Goal: Information Seeking & Learning: Learn about a topic

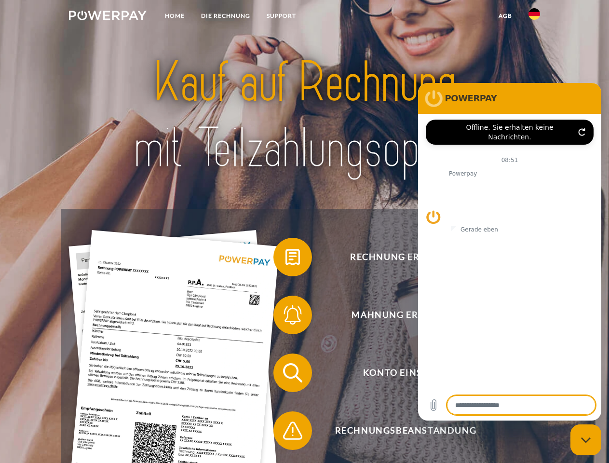
click at [107, 17] on img at bounding box center [108, 16] width 78 height 10
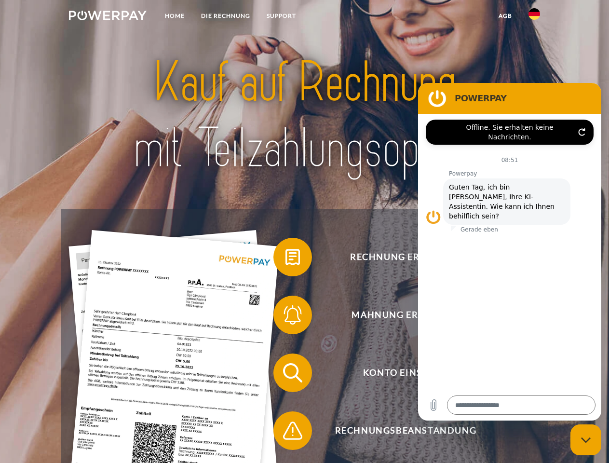
click at [534, 17] on img at bounding box center [534, 14] width 12 height 12
click at [505, 16] on link "agb" at bounding box center [505, 15] width 30 height 17
click at [285, 259] on span at bounding box center [278, 257] width 48 height 48
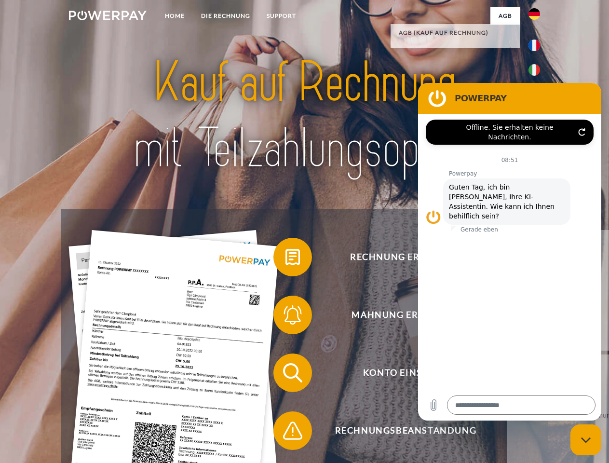
click at [285, 317] on span at bounding box center [278, 315] width 48 height 48
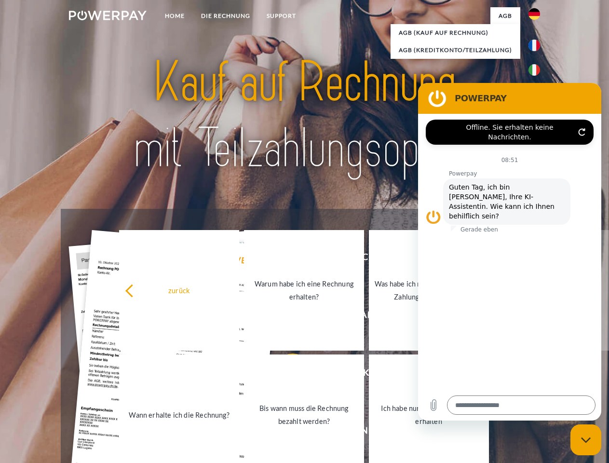
click at [285, 374] on link "Bis wann muss die Rechnung bezahlt werden?" at bounding box center [304, 414] width 120 height 120
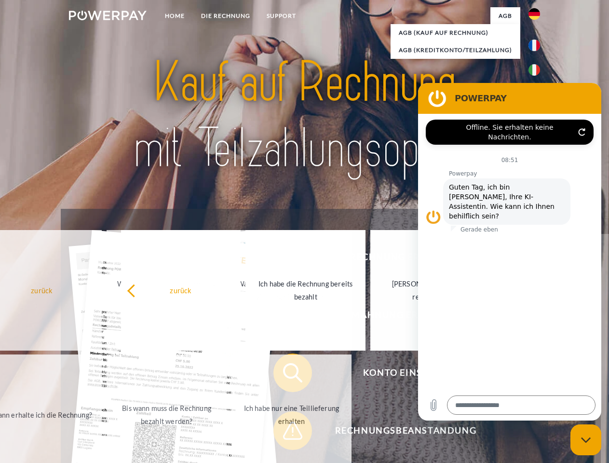
click at [285, 432] on span at bounding box center [278, 430] width 48 height 48
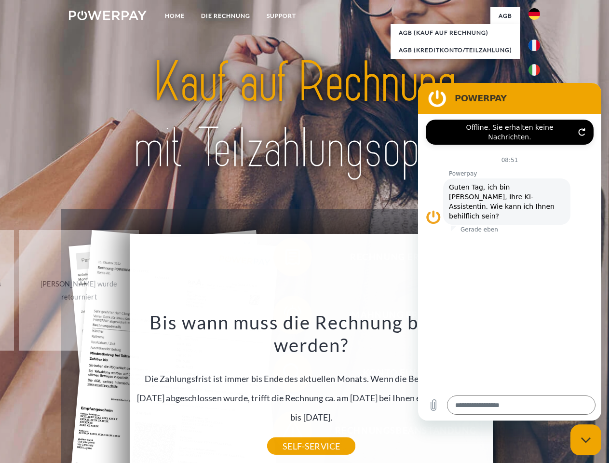
click at [586, 440] on icon "Messaging-Fenster schließen" at bounding box center [586, 440] width 10 height 6
type textarea "*"
